Goal: Find specific page/section: Find specific page/section

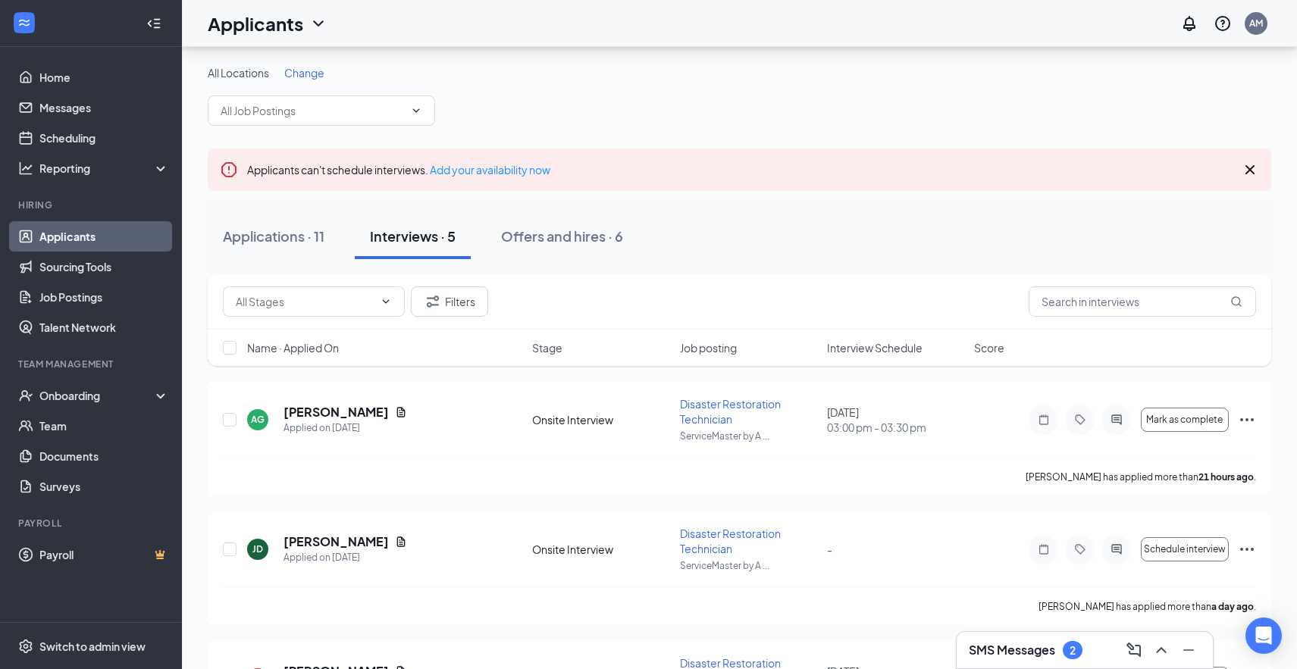
scroll to position [76, 0]
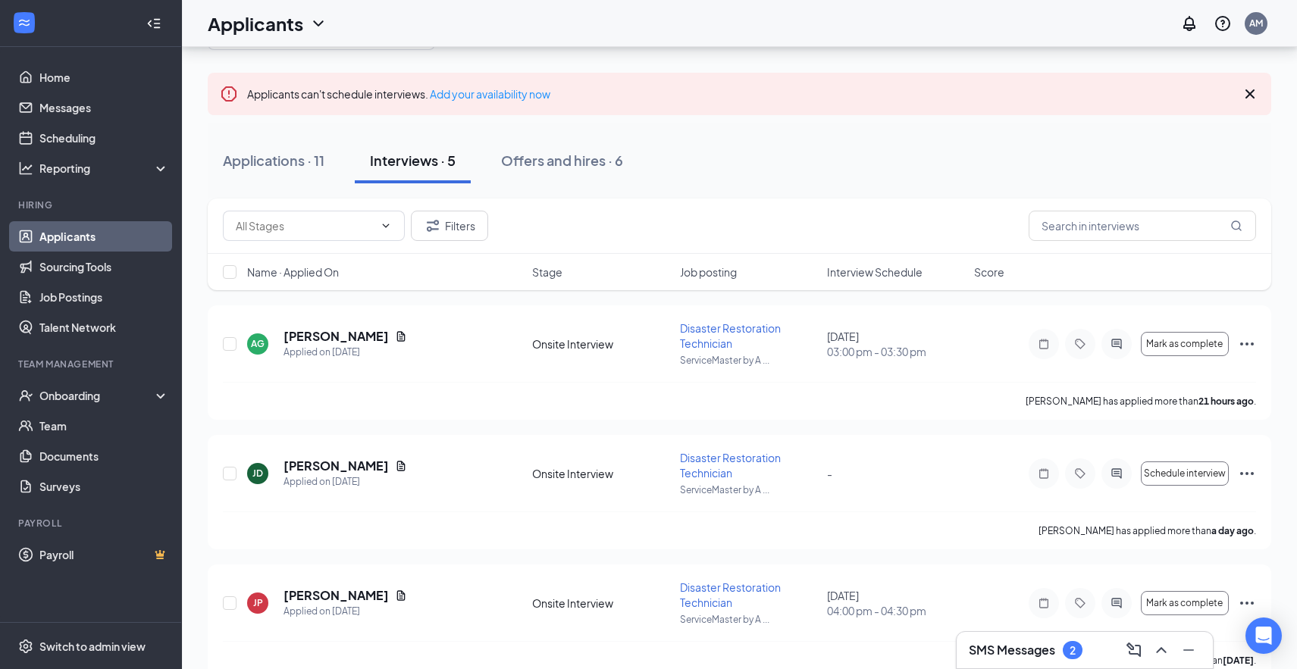
click at [443, 154] on div "Interviews · 5" at bounding box center [413, 160] width 86 height 19
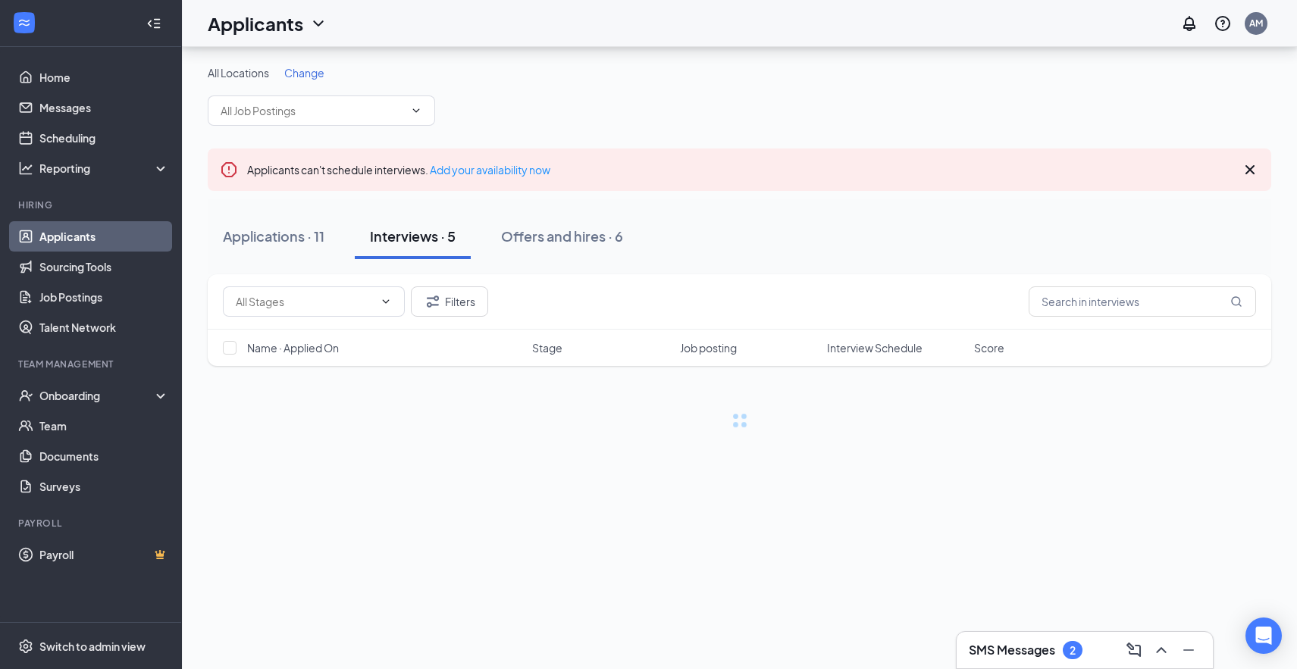
scroll to position [0, 0]
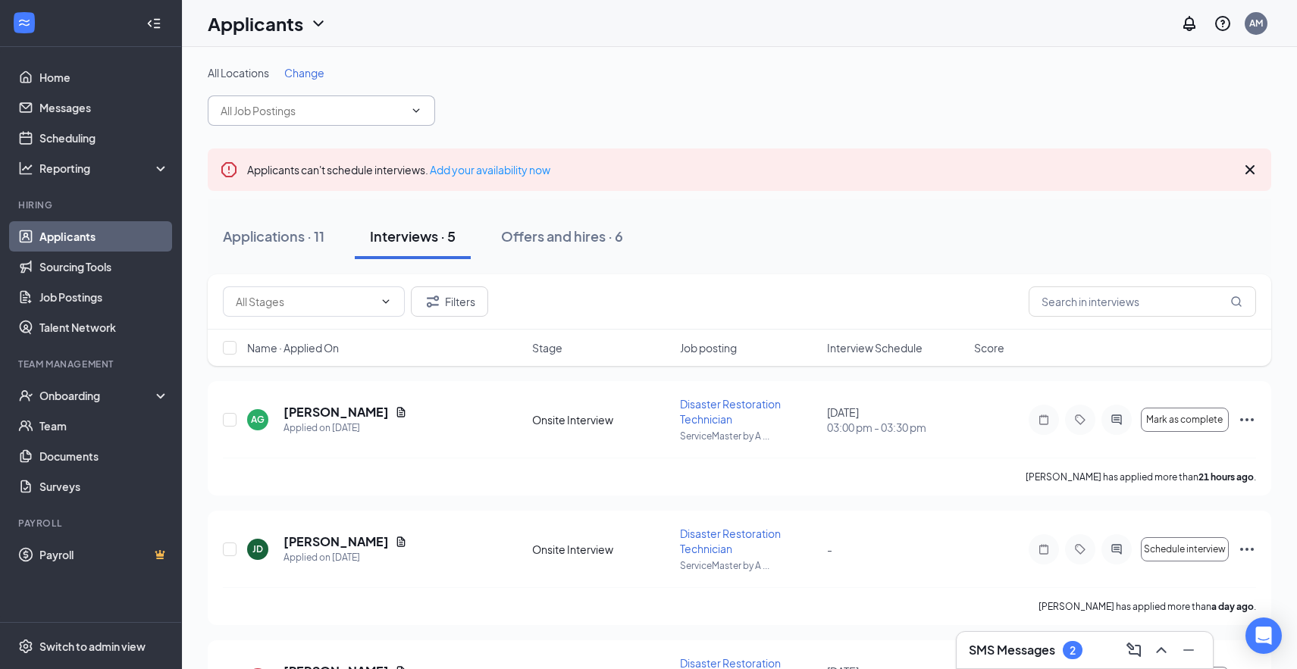
click at [419, 105] on icon "ChevronDown" at bounding box center [416, 111] width 12 height 12
click at [418, 111] on icon "ChevronDown" at bounding box center [416, 110] width 7 height 4
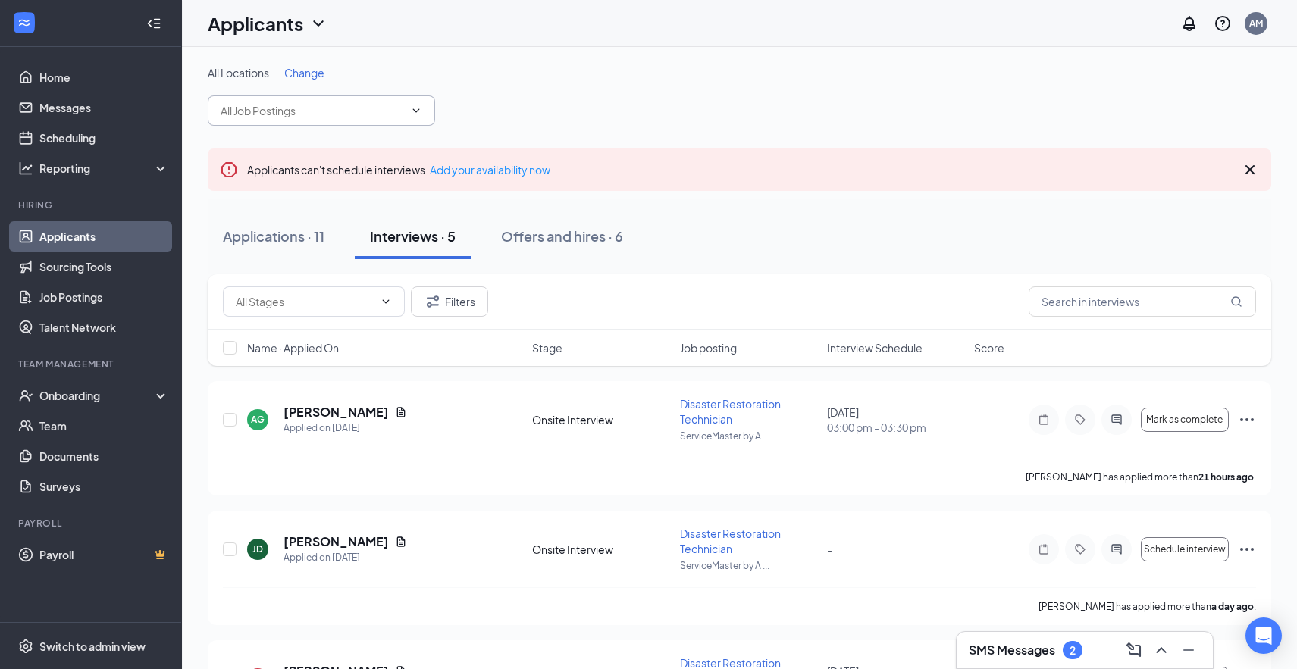
click at [1249, 163] on icon "Cross" at bounding box center [1250, 170] width 18 height 18
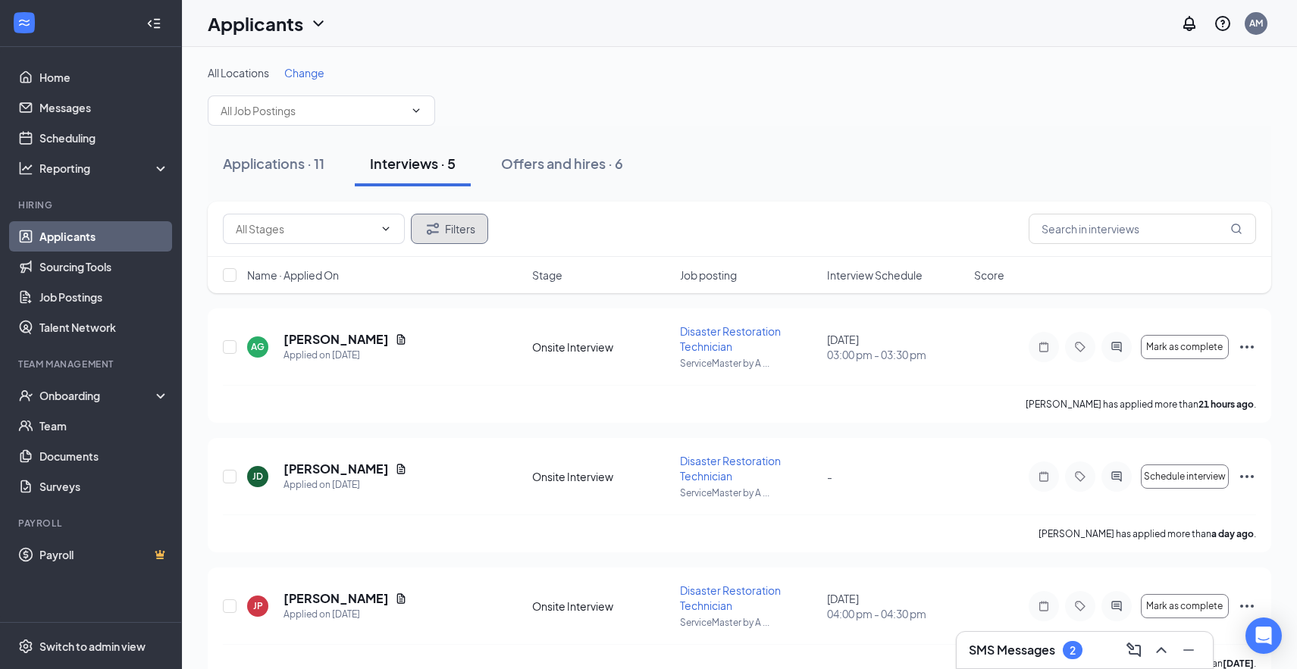
click at [459, 232] on button "Filters" at bounding box center [449, 229] width 77 height 30
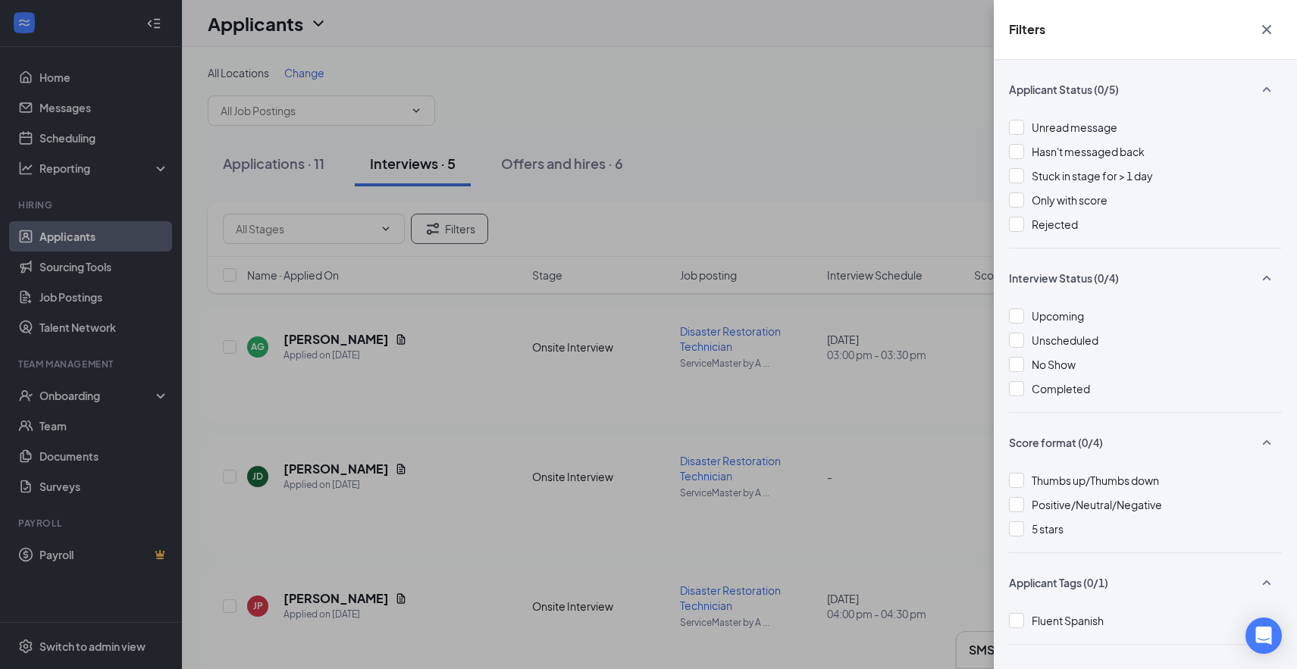
click at [1271, 30] on icon "Cross" at bounding box center [1266, 29] width 18 height 18
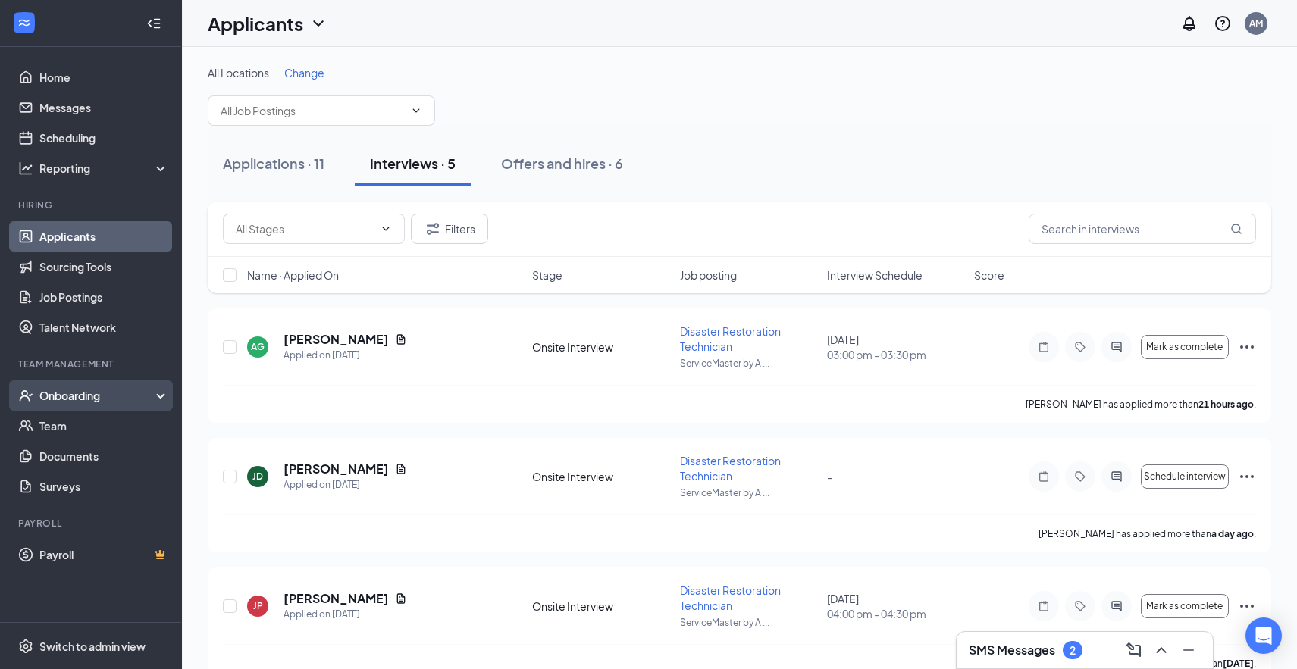
click at [83, 389] on div "Onboarding" at bounding box center [97, 395] width 117 height 15
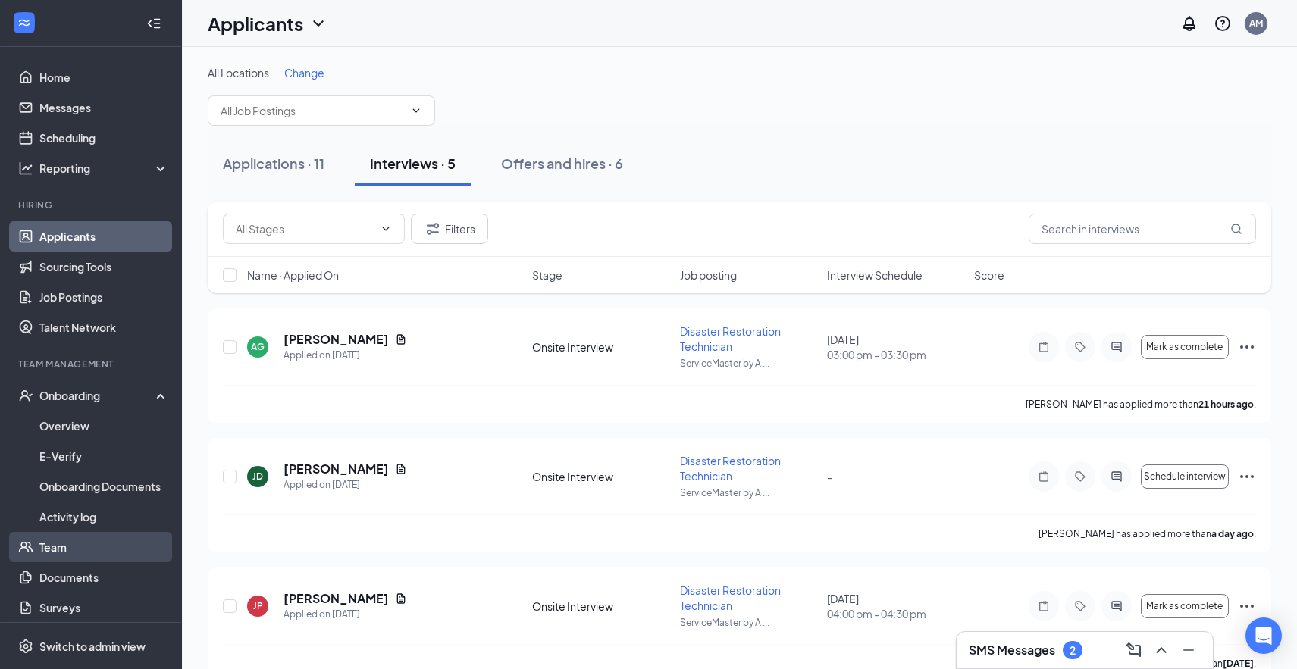
click at [80, 550] on link "Team" at bounding box center [104, 547] width 130 height 30
